Goal: Information Seeking & Learning: Learn about a topic

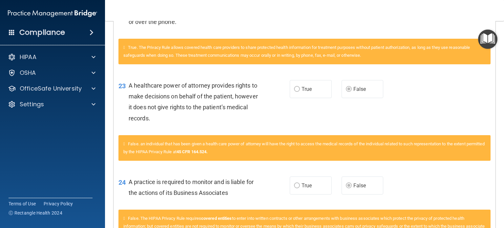
scroll to position [1533, 0]
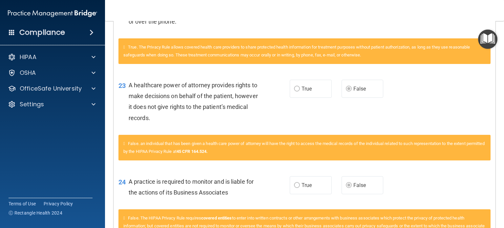
drag, startPoint x: 116, startPoint y: 70, endPoint x: 477, endPoint y: 110, distance: 363.2
drag, startPoint x: 477, startPoint y: 110, endPoint x: 422, endPoint y: 43, distance: 86.8
click at [422, 38] on div "22 The HIPAA Privacy Rule permits a physician to share PHI for treatment purpos…" at bounding box center [305, 12] width 382 height 52
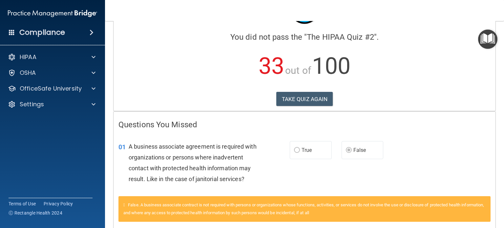
scroll to position [0, 0]
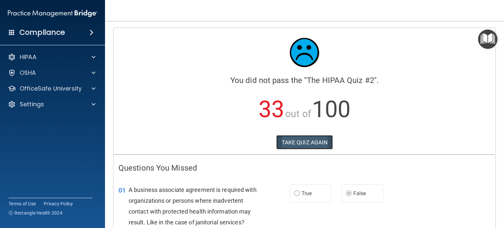
click at [306, 145] on button "TAKE QUIZ AGAIN" at bounding box center [304, 142] width 57 height 14
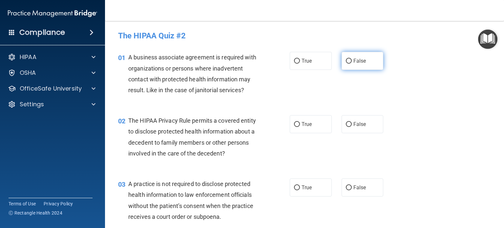
click at [346, 63] on input "False" at bounding box center [349, 61] width 6 height 5
radio input "true"
click at [296, 126] on input "True" at bounding box center [297, 124] width 6 height 5
radio input "true"
click at [370, 192] on label "False" at bounding box center [363, 187] width 42 height 18
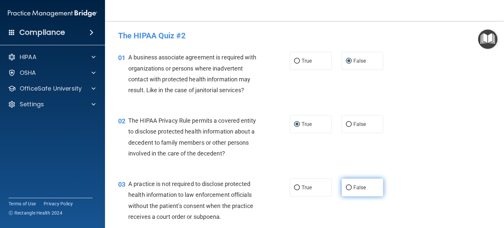
click at [352, 190] on input "False" at bounding box center [349, 187] width 6 height 5
radio input "true"
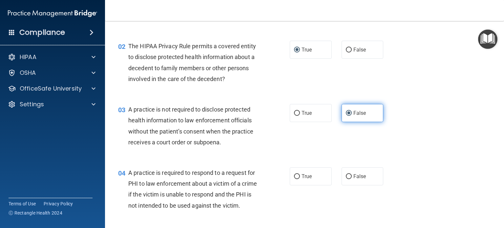
scroll to position [75, 0]
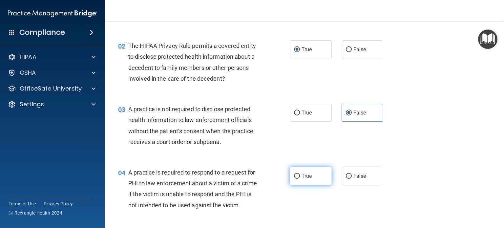
click at [308, 175] on span "True" at bounding box center [307, 176] width 10 height 6
click at [300, 175] on input "True" at bounding box center [297, 176] width 6 height 5
radio input "true"
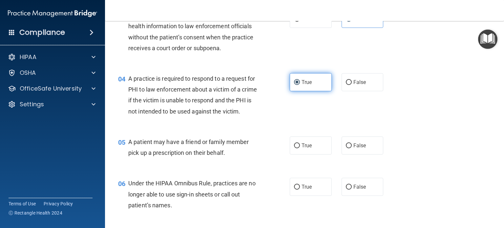
scroll to position [173, 0]
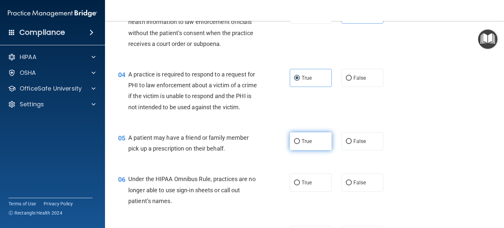
click at [310, 149] on label "True" at bounding box center [311, 141] width 42 height 18
click at [300, 144] on input "True" at bounding box center [297, 141] width 6 height 5
radio input "true"
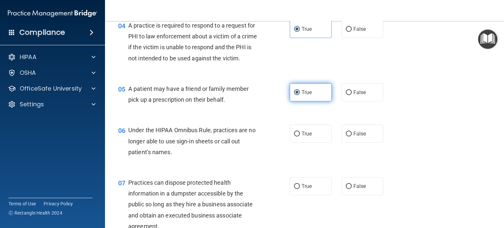
scroll to position [223, 0]
click at [310, 142] on label "True" at bounding box center [311, 133] width 42 height 18
click at [300, 136] on input "True" at bounding box center [297, 133] width 6 height 5
radio input "true"
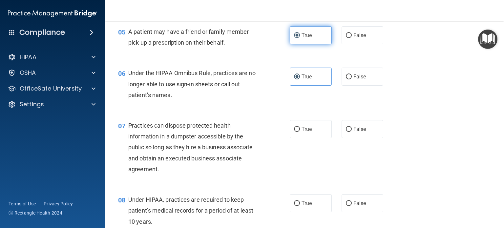
scroll to position [289, 0]
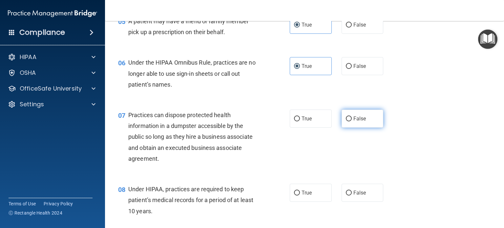
click at [346, 121] on input "False" at bounding box center [349, 118] width 6 height 5
radio input "true"
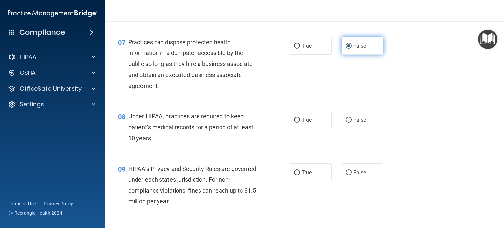
scroll to position [362, 0]
click at [346, 123] on input "False" at bounding box center [349, 120] width 6 height 5
radio input "true"
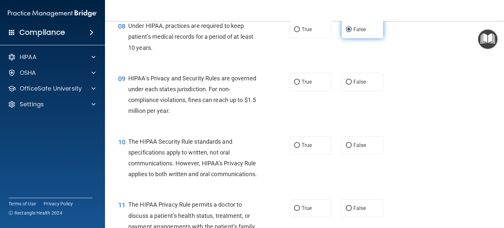
scroll to position [453, 0]
click at [355, 101] on div "09 HIPAA’s Privacy and Security Rules are governed under each states jurisdicti…" at bounding box center [304, 95] width 383 height 63
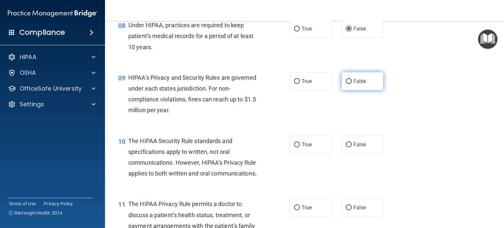
click at [353, 84] on span "False" at bounding box center [359, 81] width 13 height 6
click at [352, 84] on input "False" at bounding box center [349, 81] width 6 height 5
radio input "true"
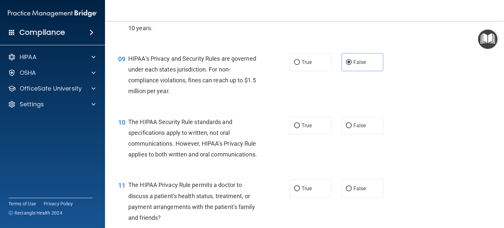
scroll to position [473, 0]
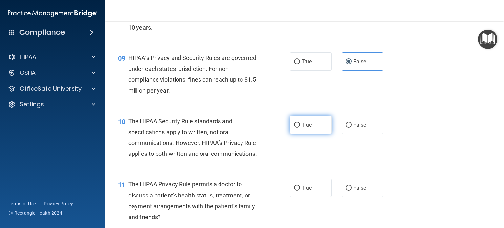
click at [305, 128] on span "True" at bounding box center [307, 125] width 10 height 6
click at [300, 128] on input "True" at bounding box center [297, 125] width 6 height 5
radio input "true"
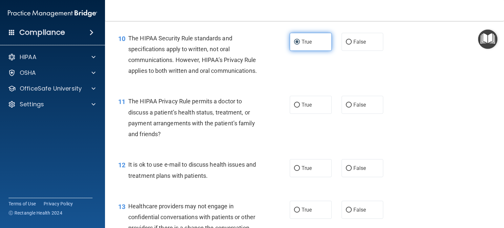
click at [305, 114] on label "True" at bounding box center [311, 105] width 42 height 18
click at [300, 108] on input "True" at bounding box center [297, 105] width 6 height 5
radio input "true"
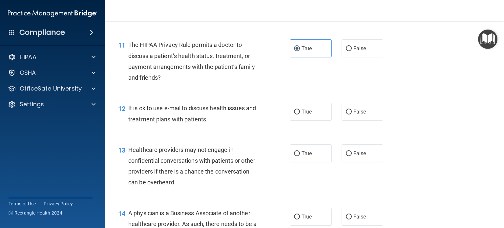
scroll to position [615, 0]
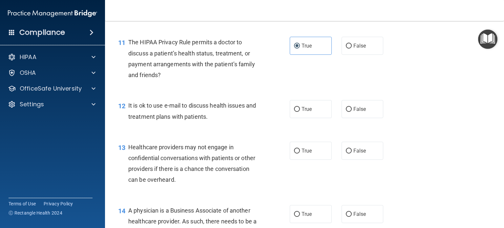
click at [305, 118] on label "True" at bounding box center [311, 109] width 42 height 18
click at [300, 112] on input "True" at bounding box center [297, 109] width 6 height 5
radio input "true"
click at [305, 118] on label "True" at bounding box center [311, 109] width 42 height 18
click at [300, 112] on input "True" at bounding box center [297, 109] width 6 height 5
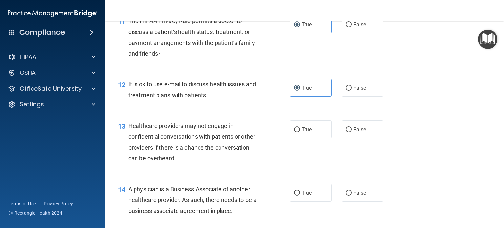
scroll to position [637, 0]
click at [348, 138] on label "False" at bounding box center [363, 129] width 42 height 18
click at [348, 132] on input "False" at bounding box center [349, 129] width 6 height 5
radio input "true"
click at [359, 195] on span "False" at bounding box center [359, 192] width 13 height 6
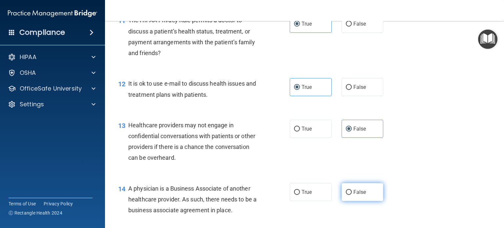
click at [352, 195] on input "False" at bounding box center [349, 192] width 6 height 5
radio input "true"
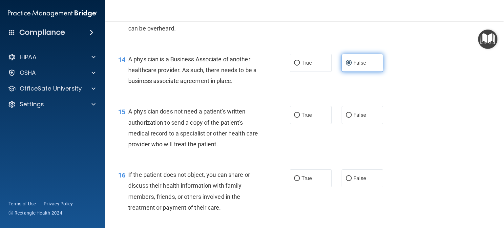
scroll to position [770, 0]
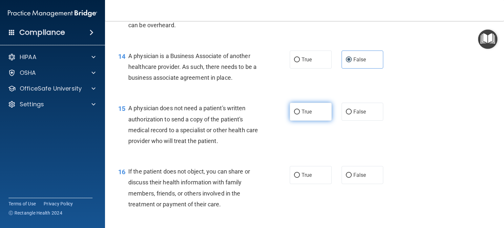
click at [309, 121] on label "True" at bounding box center [311, 112] width 42 height 18
click at [300, 115] on input "True" at bounding box center [297, 112] width 6 height 5
radio input "true"
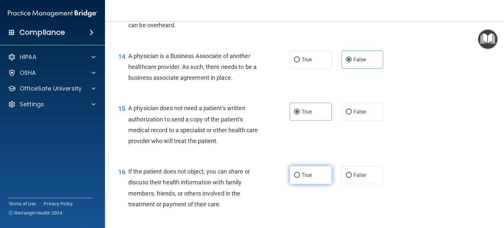
click at [310, 184] on label "True" at bounding box center [311, 175] width 42 height 18
click at [300, 178] on input "True" at bounding box center [297, 175] width 6 height 5
radio input "true"
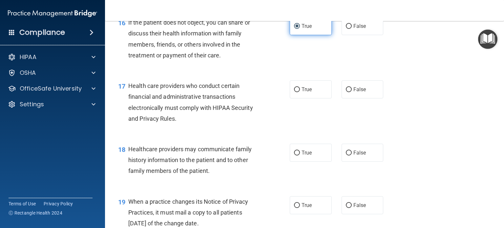
scroll to position [919, 0]
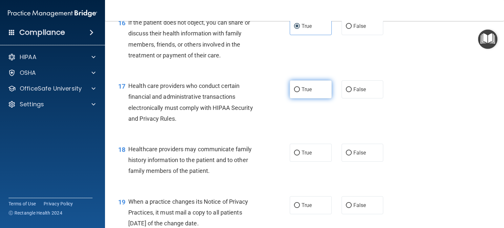
click at [299, 98] on label "True" at bounding box center [311, 89] width 42 height 18
click at [299, 92] on input "True" at bounding box center [297, 89] width 6 height 5
radio input "true"
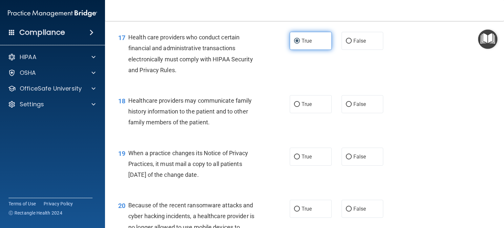
scroll to position [968, 0]
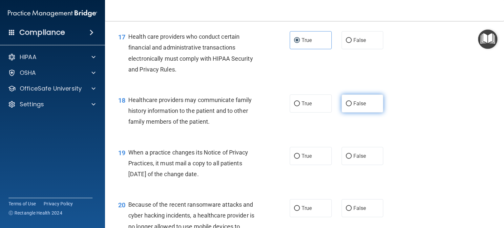
click at [353, 107] on span "False" at bounding box center [359, 103] width 13 height 6
click at [351, 106] on input "False" at bounding box center [349, 103] width 6 height 5
radio input "true"
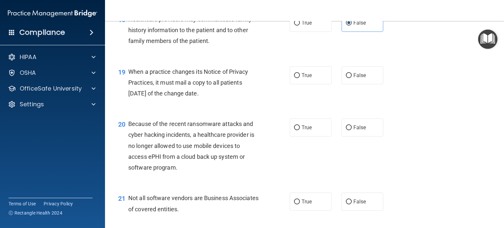
scroll to position [1049, 0]
click at [305, 78] on span "True" at bounding box center [307, 75] width 10 height 6
click at [300, 78] on input "True" at bounding box center [297, 75] width 6 height 5
radio input "true"
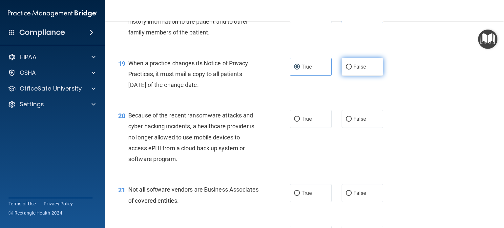
click at [353, 70] on span "False" at bounding box center [359, 67] width 13 height 6
click at [351, 70] on input "False" at bounding box center [349, 67] width 6 height 5
radio input "true"
radio input "false"
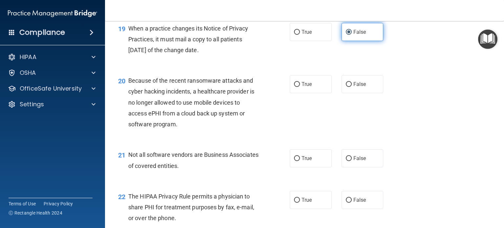
scroll to position [1092, 0]
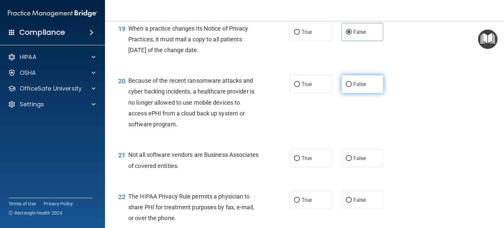
drag, startPoint x: 350, startPoint y: 111, endPoint x: 344, endPoint y: 103, distance: 9.8
click at [346, 87] on input "False" at bounding box center [349, 84] width 6 height 5
radio input "true"
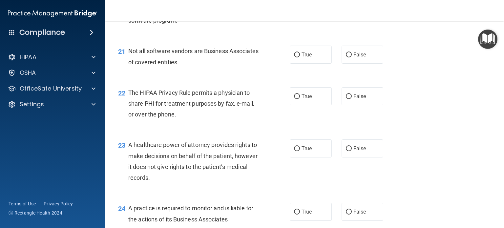
scroll to position [1196, 0]
click at [346, 99] on input "False" at bounding box center [349, 96] width 6 height 5
radio input "true"
click at [298, 64] on label "True" at bounding box center [311, 55] width 42 height 18
click at [298, 57] on input "True" at bounding box center [297, 54] width 6 height 5
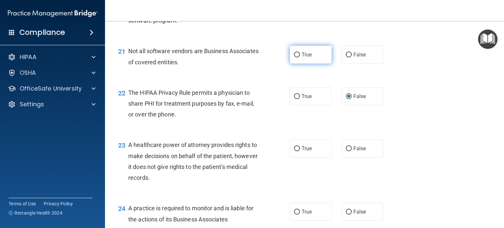
radio input "true"
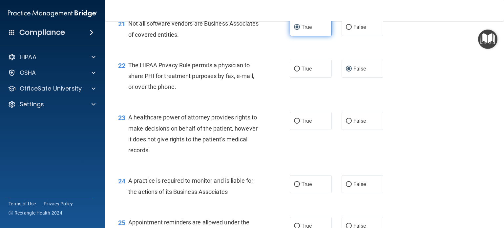
scroll to position [1239, 0]
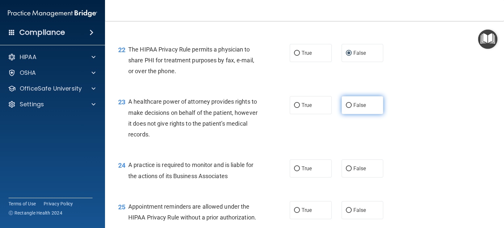
click at [355, 114] on label "False" at bounding box center [363, 105] width 42 height 18
click at [352, 108] on input "False" at bounding box center [349, 105] width 6 height 5
radio input "true"
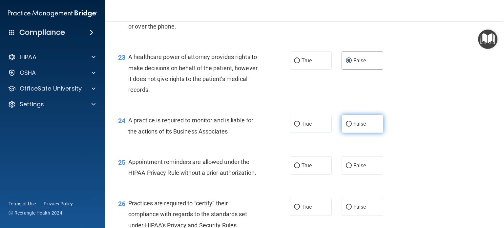
click at [354, 133] on label "False" at bounding box center [363, 124] width 42 height 18
click at [352, 127] on input "False" at bounding box center [349, 124] width 6 height 5
radio input "true"
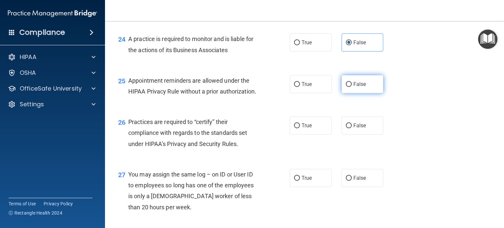
click at [355, 93] on label "False" at bounding box center [363, 84] width 42 height 18
click at [352, 87] on input "False" at bounding box center [349, 84] width 6 height 5
radio input "true"
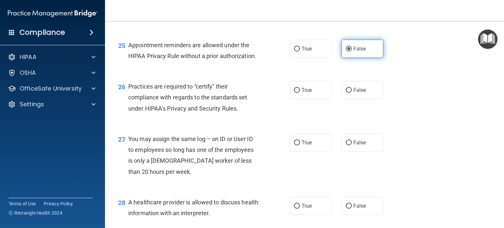
scroll to position [1400, 0]
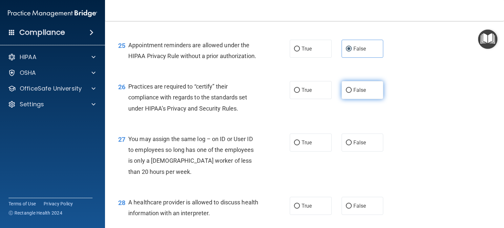
click at [361, 93] on span "False" at bounding box center [359, 90] width 13 height 6
click at [352, 93] on input "False" at bounding box center [349, 90] width 6 height 5
radio input "true"
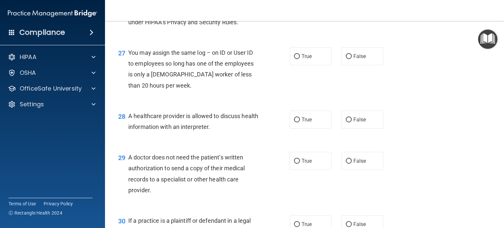
scroll to position [1518, 0]
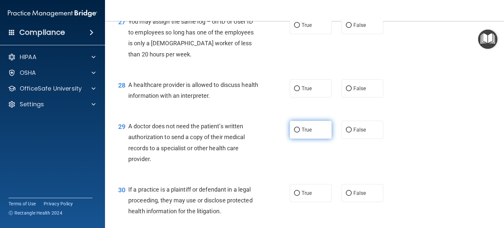
drag, startPoint x: 314, startPoint y: 151, endPoint x: 302, endPoint y: 147, distance: 12.6
drag, startPoint x: 302, startPoint y: 147, endPoint x: 296, endPoint y: 153, distance: 8.1
click at [296, 133] on input "True" at bounding box center [297, 130] width 6 height 5
radio input "true"
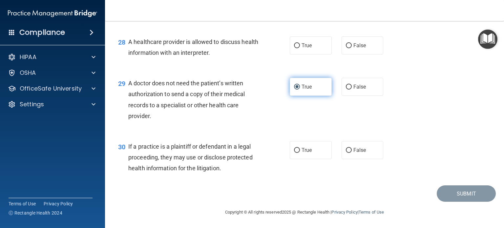
scroll to position [1583, 0]
click at [296, 153] on input "True" at bounding box center [297, 150] width 6 height 5
radio input "true"
click at [296, 153] on input "True" at bounding box center [297, 150] width 6 height 5
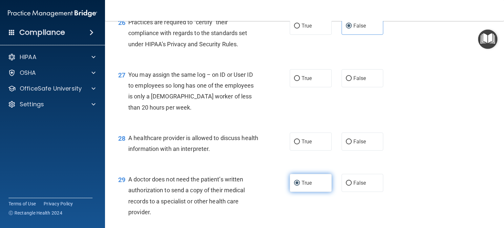
scroll to position [1465, 0]
click at [354, 81] on span "False" at bounding box center [359, 78] width 13 height 6
click at [352, 81] on input "False" at bounding box center [349, 78] width 6 height 5
radio input "true"
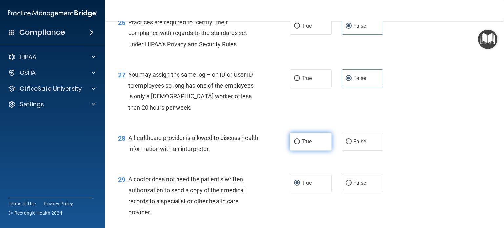
click at [299, 151] on label "True" at bounding box center [311, 142] width 42 height 18
click at [299, 144] on input "True" at bounding box center [297, 141] width 6 height 5
radio input "true"
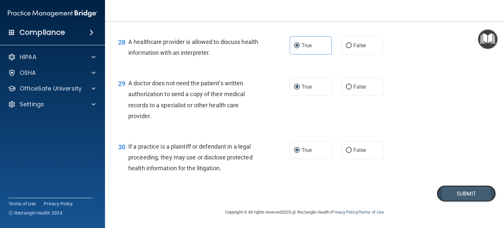
click at [455, 192] on button "Submit" at bounding box center [466, 193] width 59 height 17
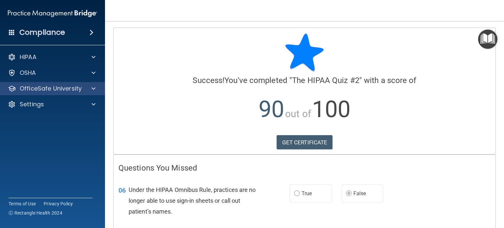
click at [59, 93] on div "OfficeSafe University" at bounding box center [52, 88] width 105 height 13
click at [97, 88] on div at bounding box center [92, 89] width 16 height 8
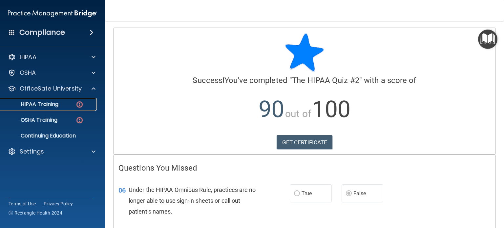
click at [64, 103] on div "HIPAA Training" at bounding box center [49, 104] width 90 height 7
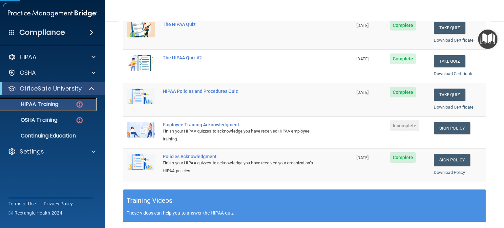
scroll to position [103, 0]
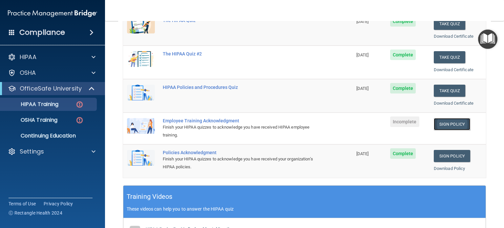
click at [442, 122] on link "Sign Policy" at bounding box center [452, 124] width 36 height 12
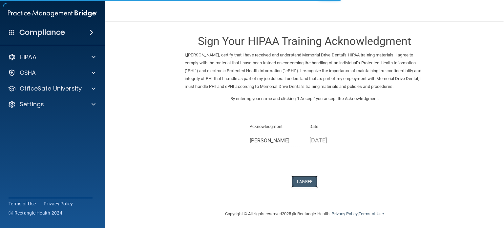
click at [302, 184] on button "I Agree" at bounding box center [304, 182] width 26 height 12
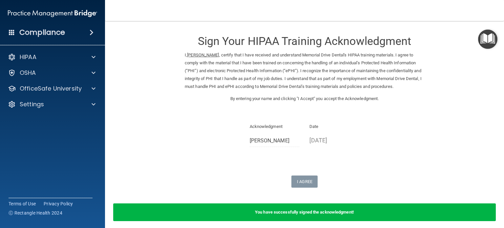
scroll to position [27, 0]
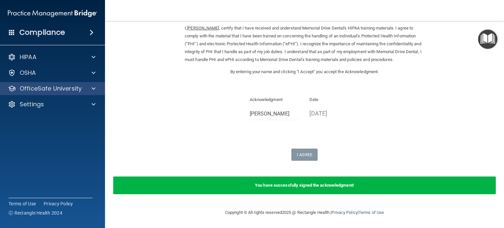
click at [53, 93] on div "OfficeSafe University" at bounding box center [52, 88] width 105 height 13
click at [95, 89] on span at bounding box center [94, 89] width 4 height 8
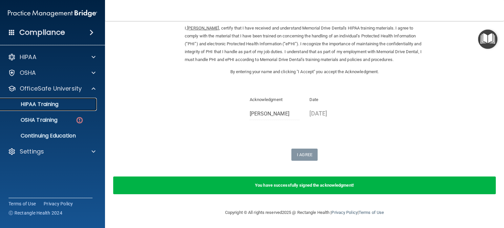
click at [61, 103] on div "HIPAA Training" at bounding box center [49, 104] width 90 height 7
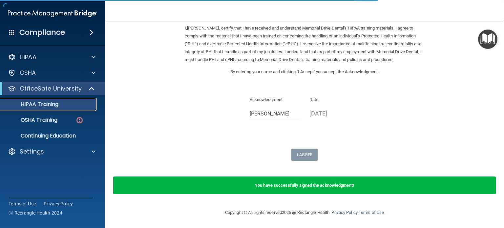
scroll to position [264, 0]
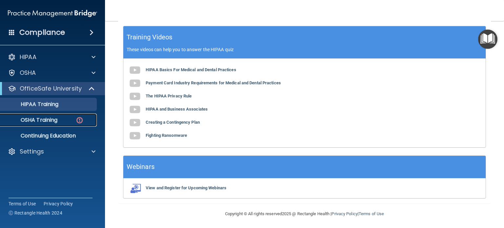
click at [49, 124] on link "OSHA Training" at bounding box center [44, 120] width 103 height 13
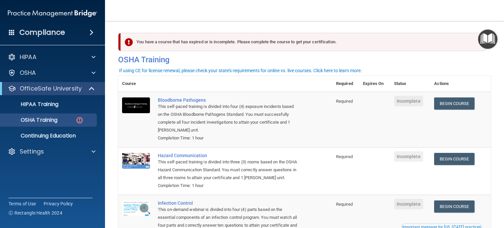
click at [180, 123] on div "This self-paced training is divided into four (4) exposure incidents based on t…" at bounding box center [228, 118] width 141 height 31
click at [458, 104] on link "Begin Course" at bounding box center [454, 103] width 40 height 12
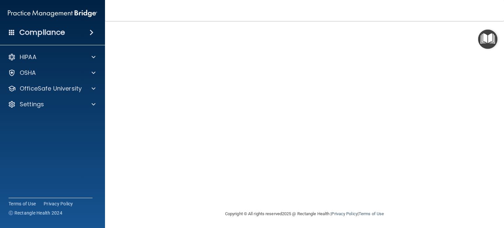
scroll to position [52, 0]
click at [94, 71] on span at bounding box center [94, 73] width 4 height 8
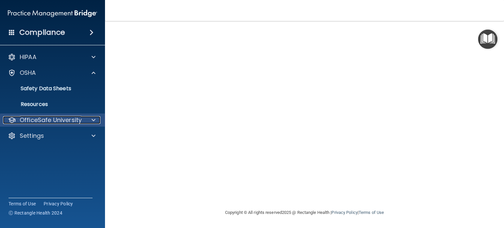
click at [50, 122] on p "OfficeSafe University" at bounding box center [51, 120] width 62 height 8
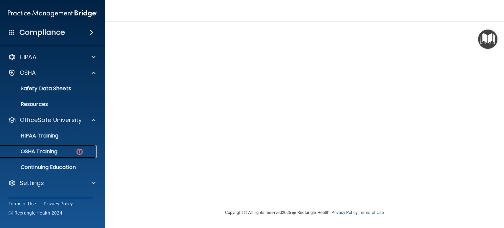
click at [50, 151] on p "OSHA Training" at bounding box center [30, 151] width 53 height 7
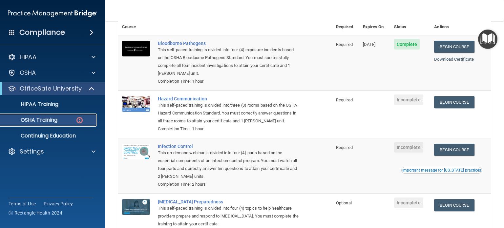
scroll to position [54, 0]
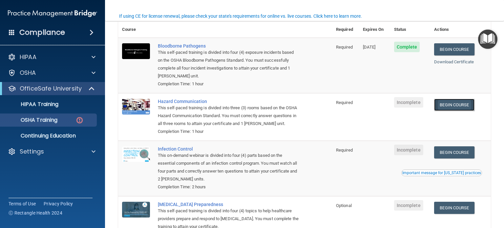
click at [445, 105] on link "Begin Course" at bounding box center [454, 105] width 40 height 12
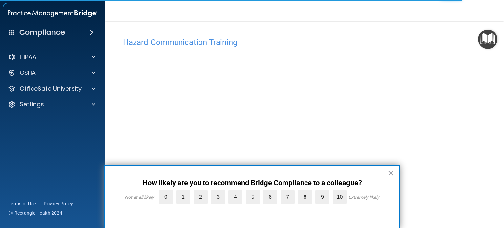
click at [280, 175] on div "× How likely are you to recommend Bridge Compliance to a colleague? Not at all …" at bounding box center [251, 196] width 295 height 63
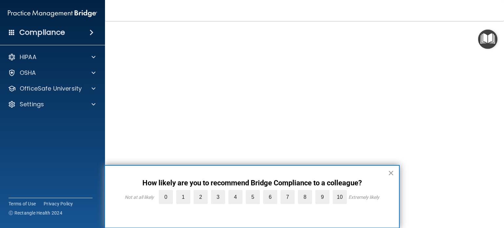
scroll to position [18, 0]
click at [392, 173] on button "×" at bounding box center [391, 173] width 6 height 10
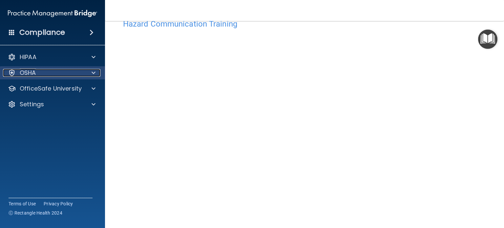
click at [46, 74] on div "OSHA" at bounding box center [43, 73] width 81 height 8
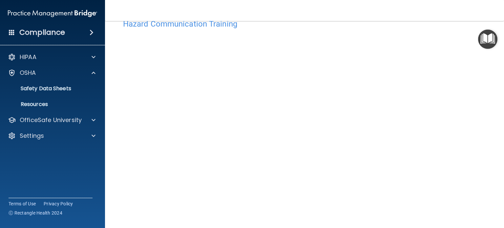
click at [50, 127] on div "HIPAA Documents and Policies Report an Incident Business Associates Emergency P…" at bounding box center [52, 98] width 105 height 100
click at [57, 123] on p "OfficeSafe University" at bounding box center [51, 120] width 62 height 8
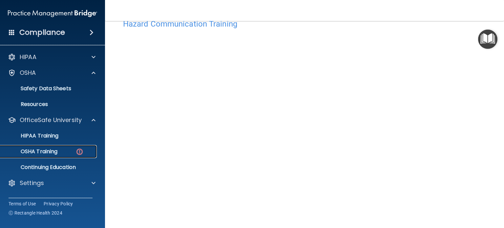
click at [42, 155] on p "OSHA Training" at bounding box center [30, 151] width 53 height 7
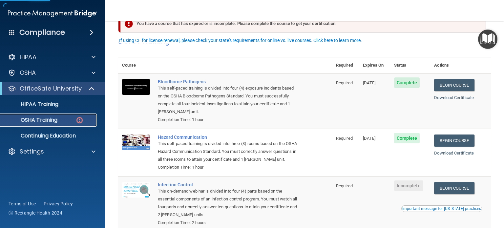
scroll to position [90, 0]
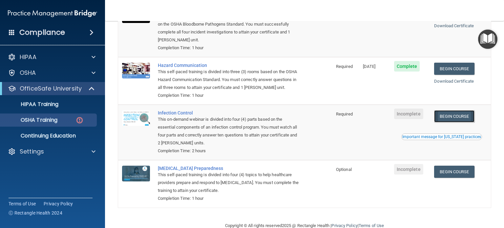
click at [450, 122] on link "Begin Course" at bounding box center [454, 116] width 40 height 12
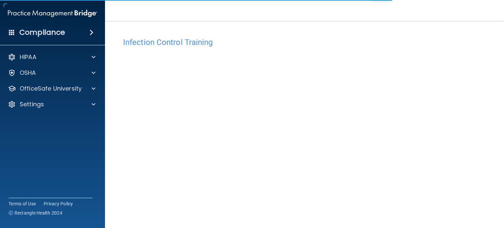
scroll to position [52, 0]
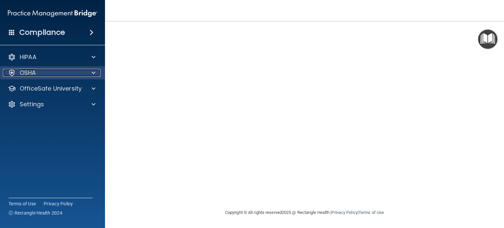
click at [84, 76] on div "OSHA" at bounding box center [43, 73] width 81 height 8
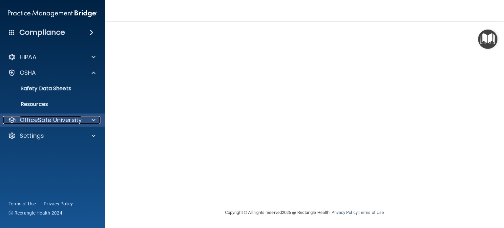
click at [66, 123] on p "OfficeSafe University" at bounding box center [51, 120] width 62 height 8
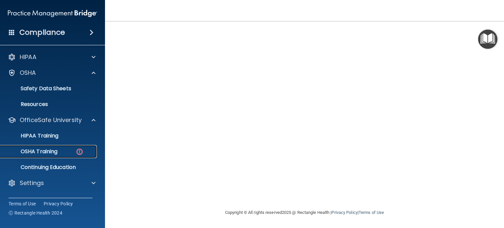
click at [54, 151] on p "OSHA Training" at bounding box center [30, 151] width 53 height 7
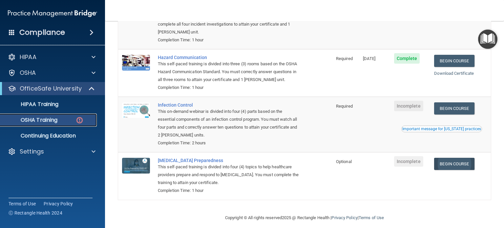
scroll to position [101, 0]
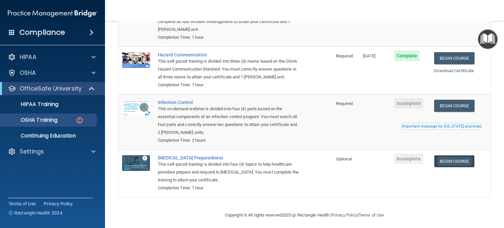
click at [449, 167] on link "Begin Course" at bounding box center [454, 161] width 40 height 12
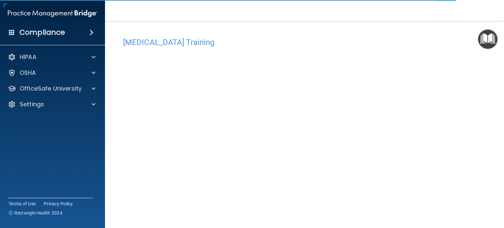
scroll to position [4, 0]
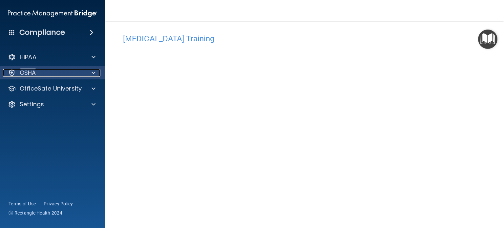
click at [53, 75] on div "OSHA" at bounding box center [43, 73] width 81 height 8
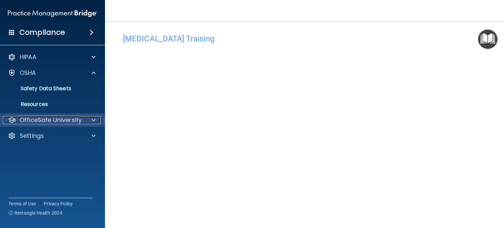
click at [60, 122] on p "OfficeSafe University" at bounding box center [51, 120] width 62 height 8
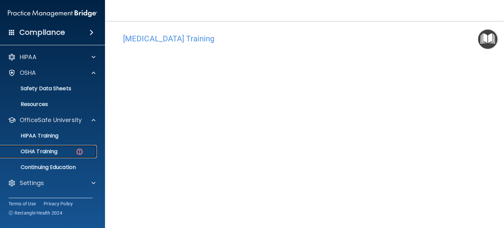
click at [59, 153] on div "OSHA Training" at bounding box center [49, 151] width 90 height 7
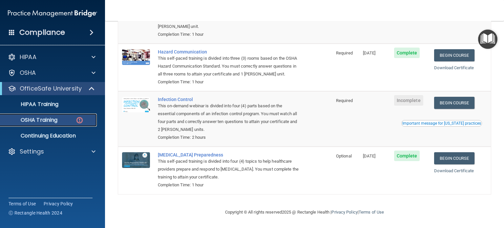
scroll to position [113, 0]
click at [453, 102] on link "Begin Course" at bounding box center [454, 103] width 40 height 12
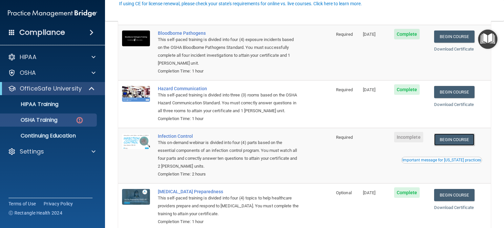
scroll to position [67, 0]
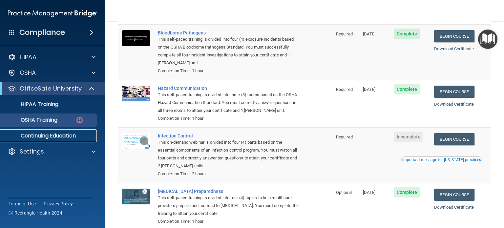
click at [72, 136] on p "Continuing Education" at bounding box center [49, 136] width 90 height 7
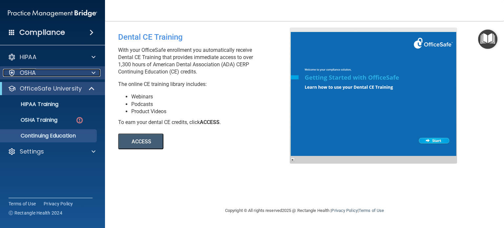
click at [38, 72] on div "OSHA" at bounding box center [43, 73] width 81 height 8
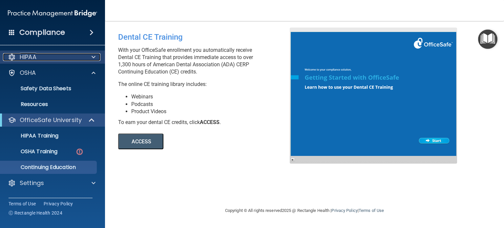
click at [48, 59] on div "HIPAA" at bounding box center [43, 57] width 81 height 8
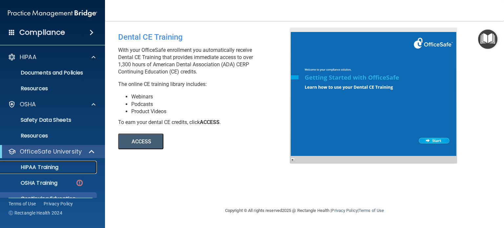
click at [41, 166] on p "HIPAA Training" at bounding box center [31, 167] width 54 height 7
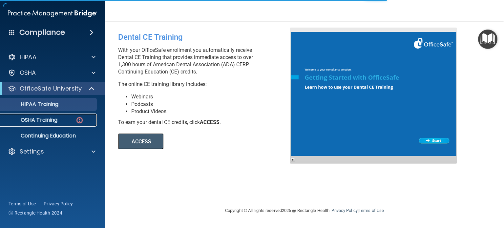
click at [52, 119] on p "OSHA Training" at bounding box center [30, 120] width 53 height 7
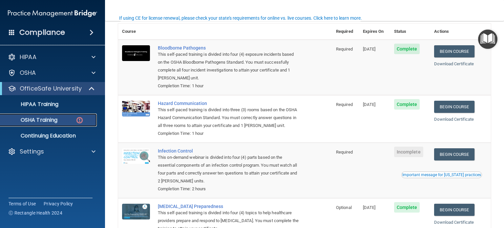
scroll to position [52, 0]
click at [453, 160] on link "Begin Course" at bounding box center [454, 154] width 40 height 12
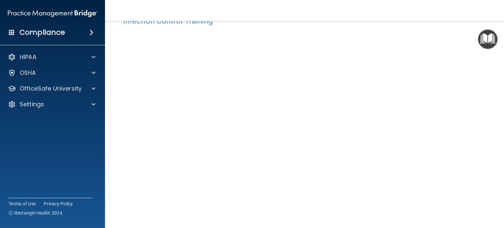
scroll to position [33, 0]
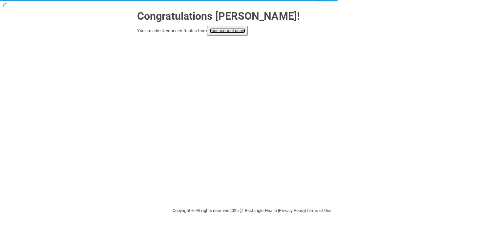
click at [226, 32] on link "your account page!" at bounding box center [228, 30] width 36 height 5
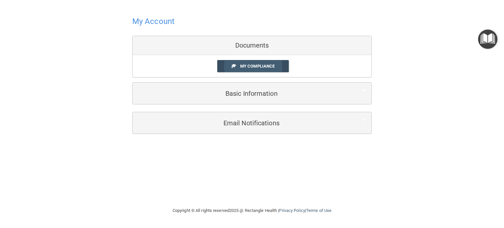
click at [249, 65] on span "My Compliance" at bounding box center [257, 66] width 34 height 5
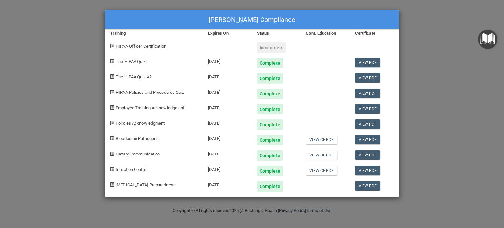
drag, startPoint x: 64, startPoint y: 47, endPoint x: 63, endPoint y: 42, distance: 5.2
click at [63, 42] on div "Sarah Bessette's Compliance Training Expires On Status Cont. Education Certific…" at bounding box center [252, 114] width 504 height 228
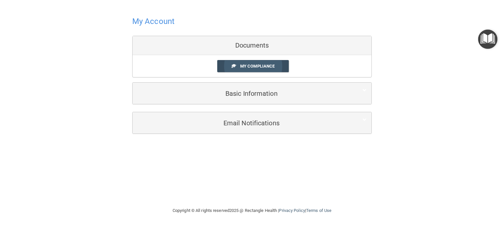
click at [261, 66] on span "My Compliance" at bounding box center [257, 66] width 34 height 5
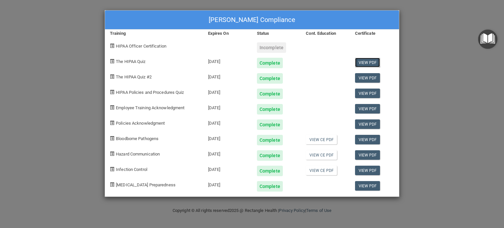
click at [367, 60] on link "View PDF" at bounding box center [367, 63] width 25 height 10
drag, startPoint x: 323, startPoint y: 139, endPoint x: 314, endPoint y: 139, distance: 9.5
click at [314, 139] on link "View CE PDF" at bounding box center [321, 140] width 31 height 10
click at [321, 156] on link "View CE PDF" at bounding box center [321, 155] width 31 height 10
click at [325, 168] on link "View CE PDF" at bounding box center [321, 171] width 31 height 10
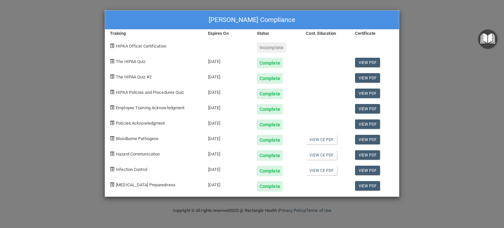
click at [451, 31] on div "Sarah Bessette's Compliance Training Expires On Status Cont. Education Certific…" at bounding box center [252, 114] width 504 height 228
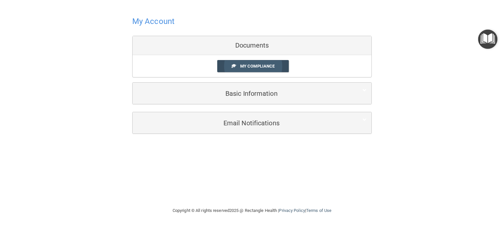
click at [270, 61] on link "My Compliance" at bounding box center [253, 66] width 72 height 12
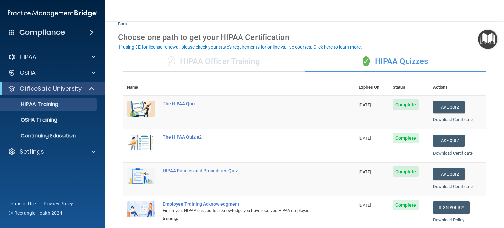
scroll to position [20, 0]
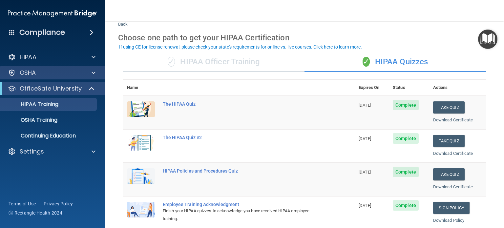
click at [92, 68] on div "OSHA" at bounding box center [52, 72] width 105 height 13
click at [93, 73] on span at bounding box center [94, 73] width 4 height 8
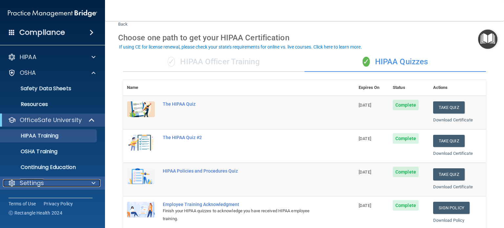
click at [88, 180] on div at bounding box center [92, 183] width 16 height 8
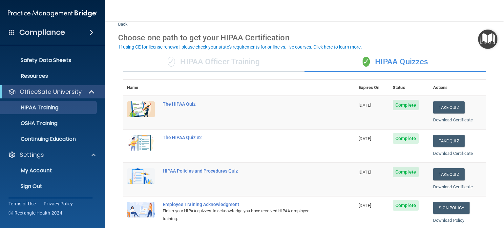
click at [190, 57] on div "✓ HIPAA Officer Training" at bounding box center [213, 62] width 181 height 20
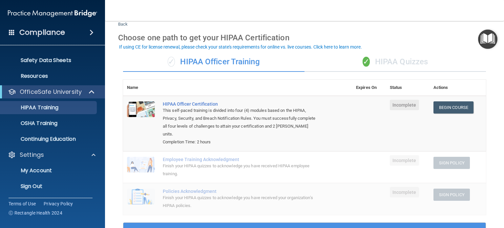
click at [411, 60] on div "✓ HIPAA Quizzes" at bounding box center [394, 62] width 181 height 20
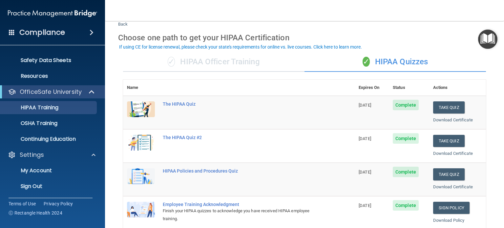
click at [218, 63] on div "✓ HIPAA Officer Training" at bounding box center [213, 62] width 181 height 20
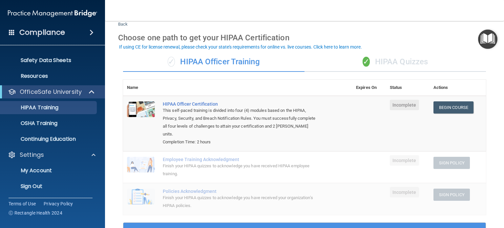
scroll to position [0, 0]
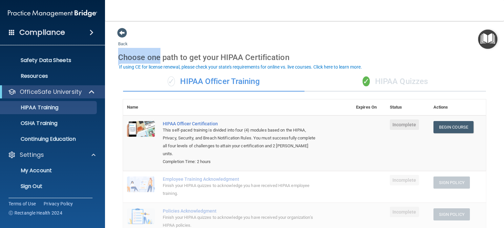
drag, startPoint x: 156, startPoint y: 62, endPoint x: 324, endPoint y: 45, distance: 168.6
click at [324, 45] on div "Back Choose one path to get your HIPAA Certification ✓ HIPAA Officer Training ✓…" at bounding box center [304, 224] width 373 height 392
click at [398, 79] on div "✓ HIPAA Quizzes" at bounding box center [394, 82] width 181 height 20
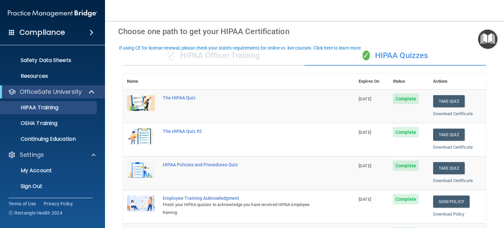
scroll to position [18, 0]
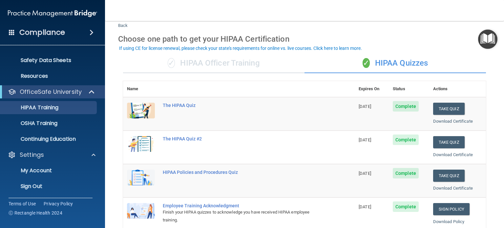
click at [200, 61] on div "✓ HIPAA Officer Training" at bounding box center [213, 63] width 181 height 20
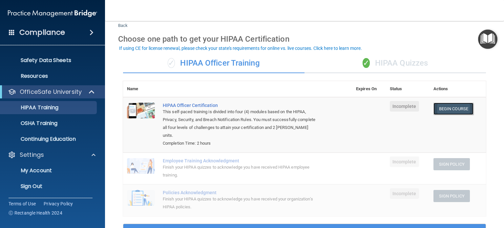
click at [457, 104] on link "Begin Course" at bounding box center [453, 109] width 40 height 12
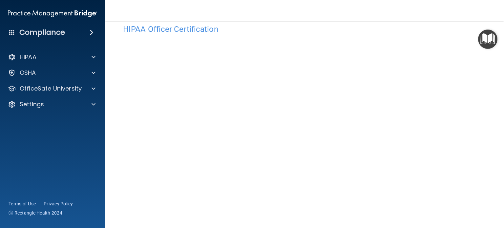
scroll to position [46, 0]
